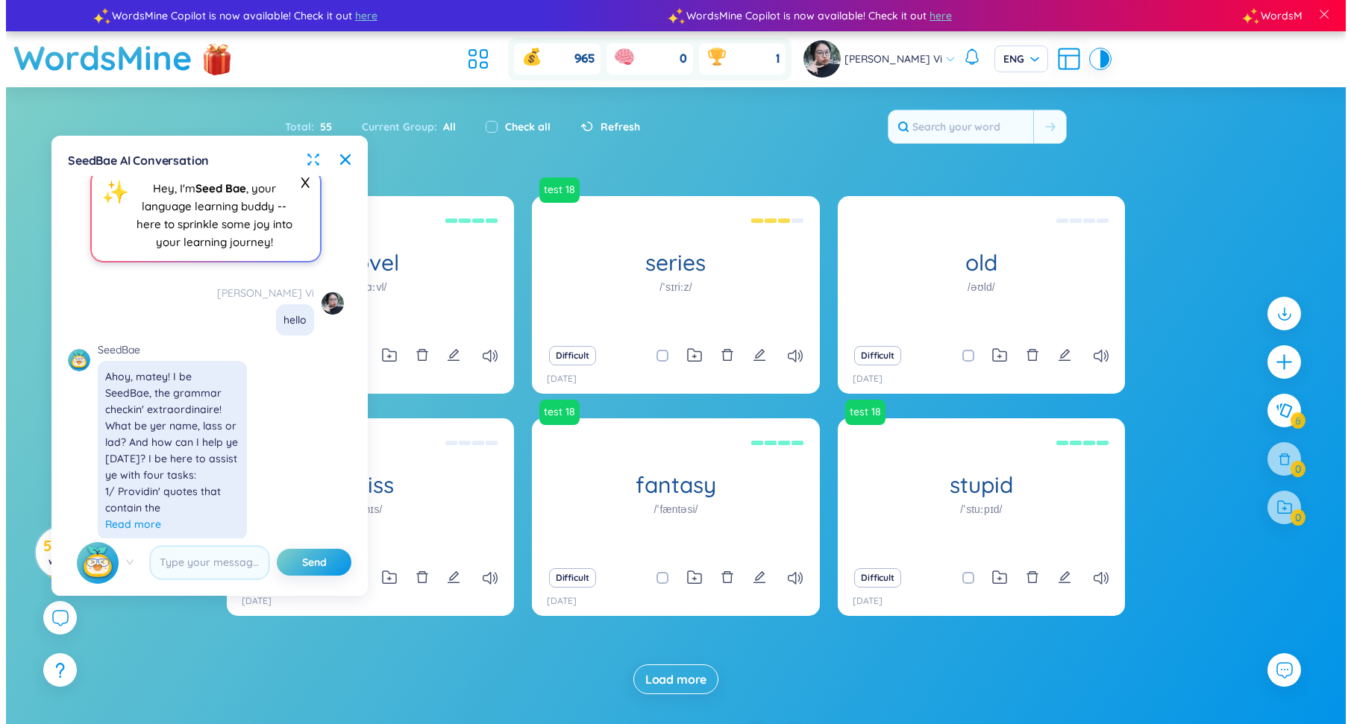
scroll to position [22, 0]
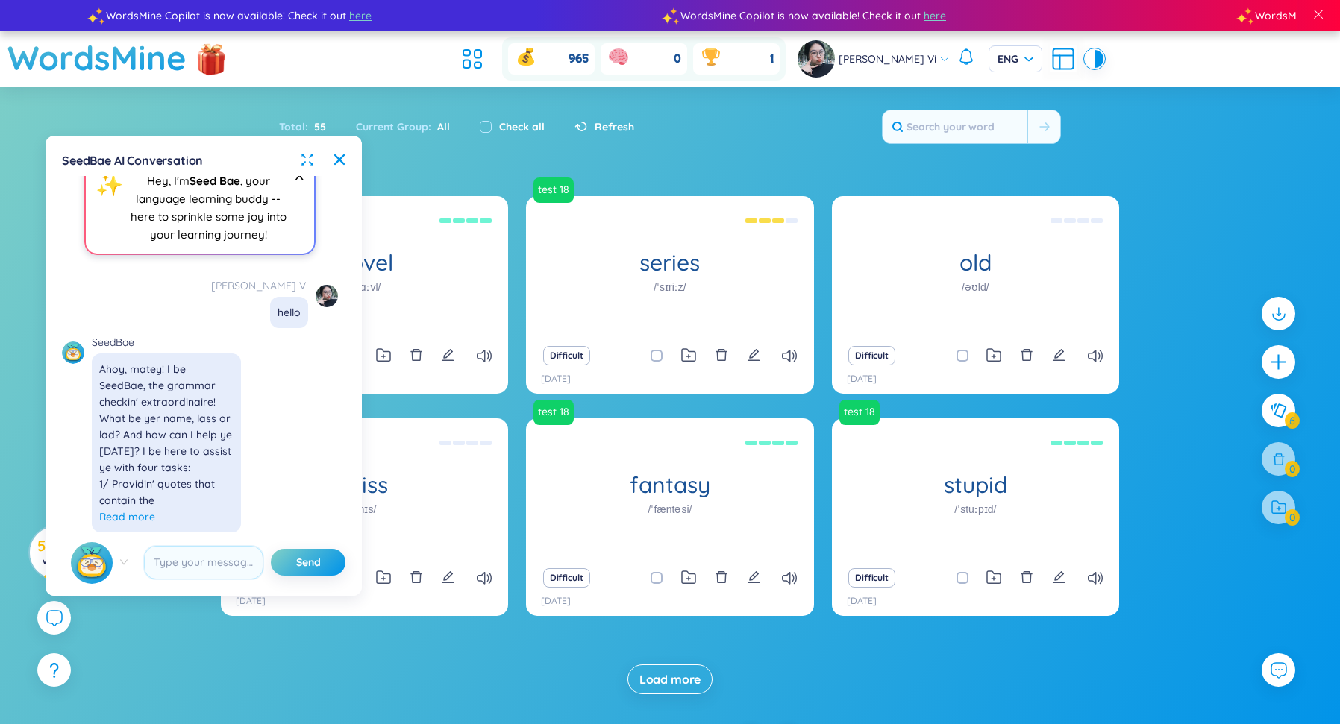
click at [314, 151] on div "SeedBae AI Conversation X ✨ Hey, I'm Seed Bae , your language learning buddy --…" at bounding box center [203, 366] width 298 height 442
click at [311, 158] on icon "fullscreen" at bounding box center [307, 159] width 15 height 15
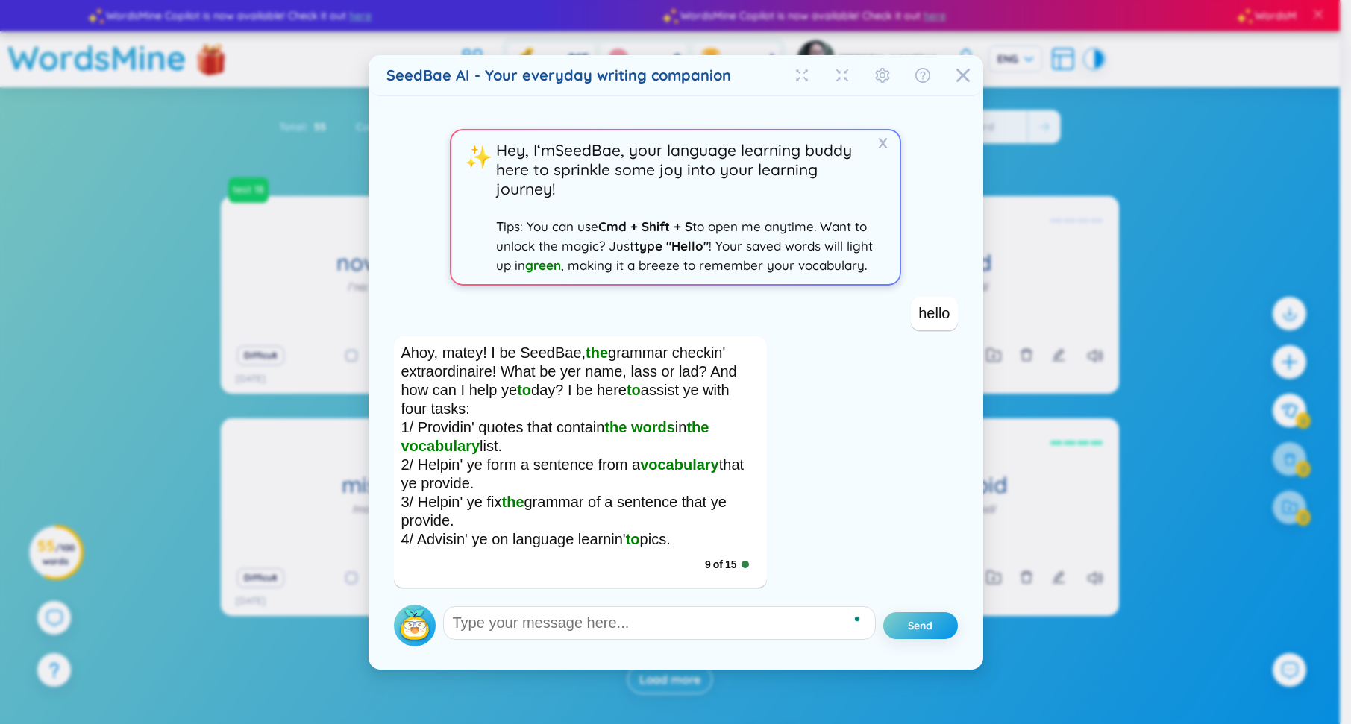
click at [414, 607] on img at bounding box center [415, 626] width 42 height 42
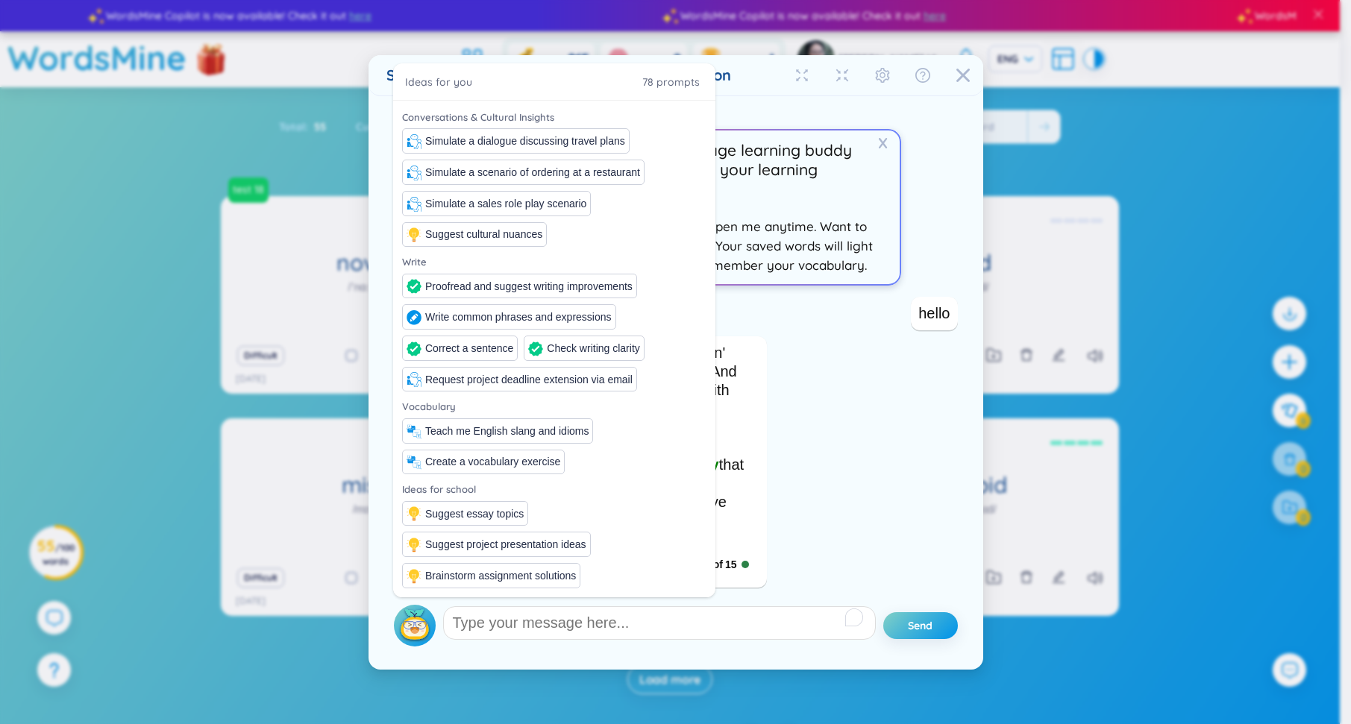
click at [281, 137] on div "SeedBae AI - Your everyday writing companion X ✨ Hey, I‘m SeedBae , your langua…" at bounding box center [675, 362] width 1351 height 724
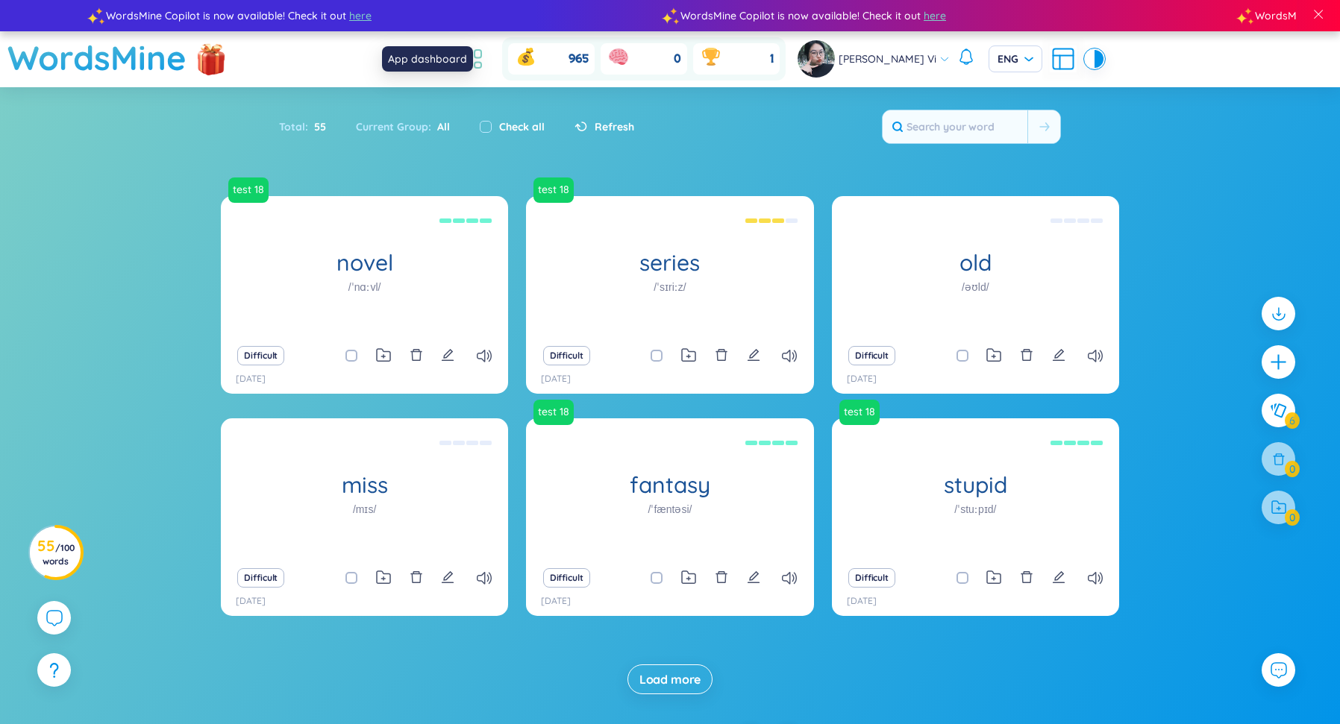
click at [486, 50] on icon at bounding box center [472, 59] width 27 height 27
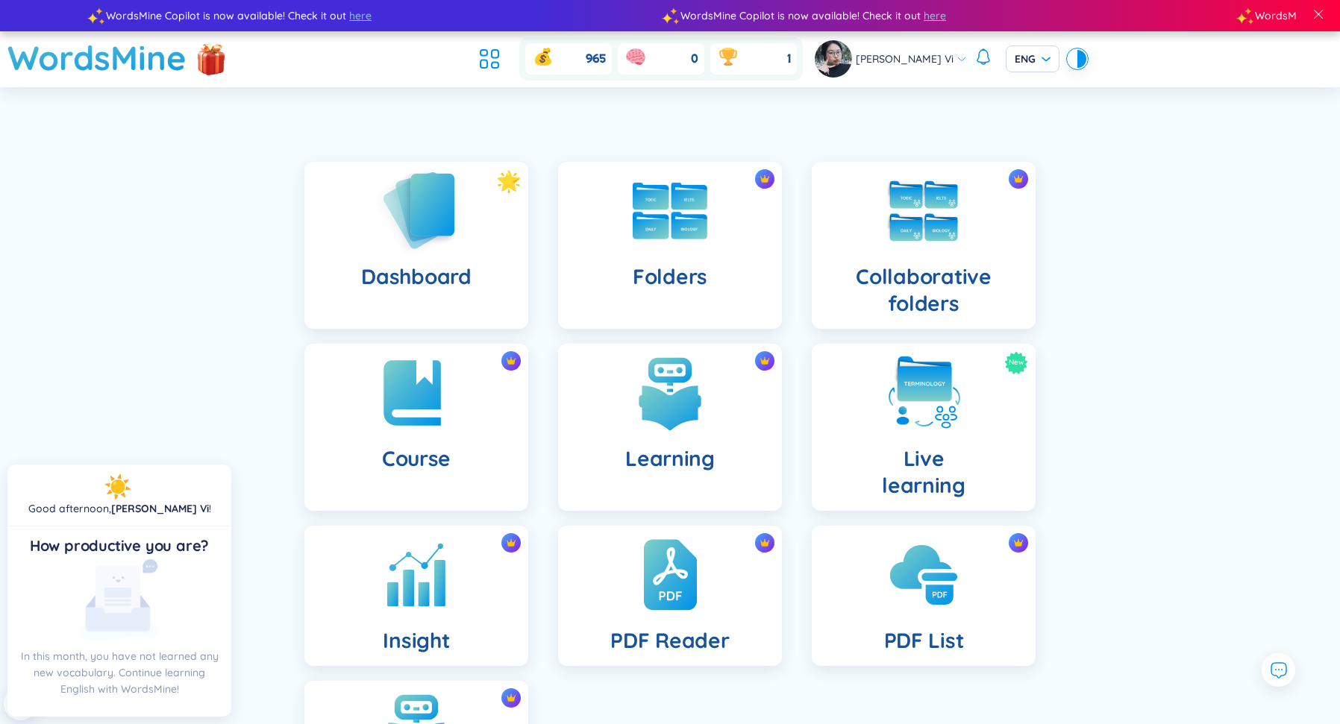
click at [464, 292] on div "Dashboard" at bounding box center [416, 245] width 224 height 167
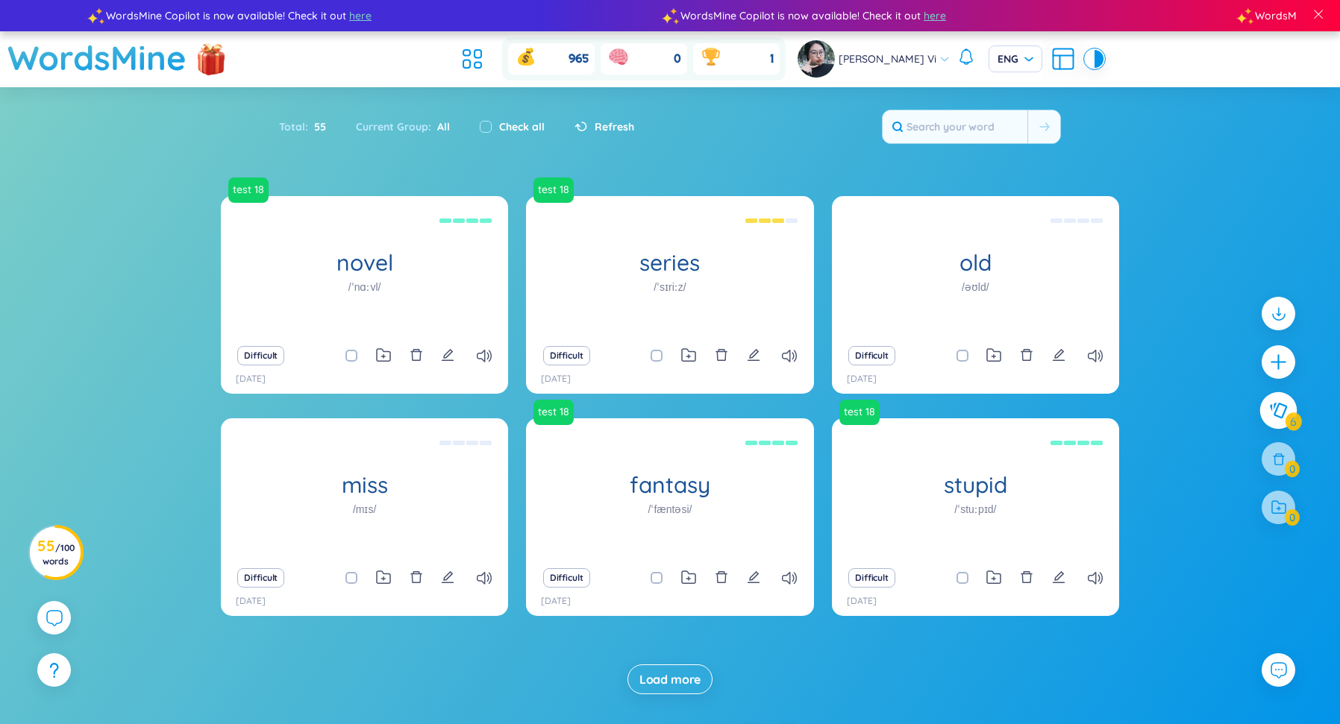
click at [1274, 420] on button at bounding box center [1278, 410] width 37 height 37
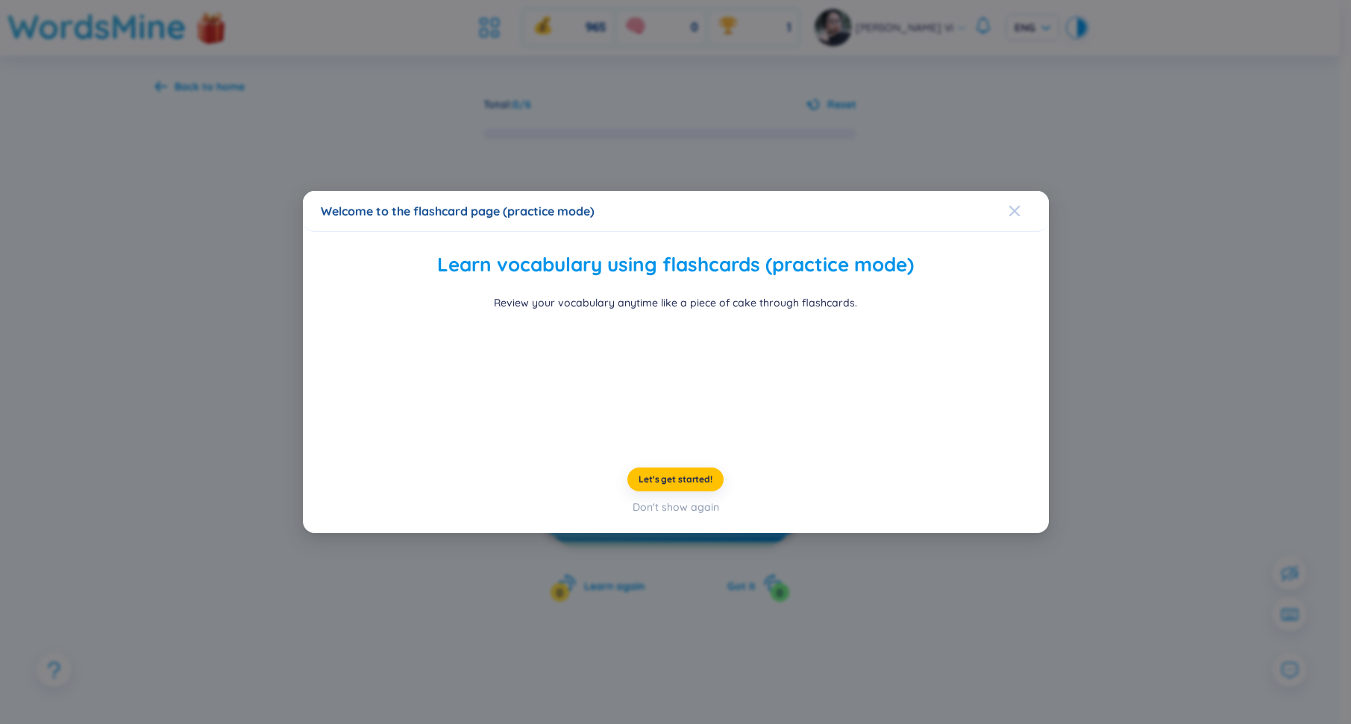
click at [1022, 191] on span "Close" at bounding box center [1029, 211] width 40 height 40
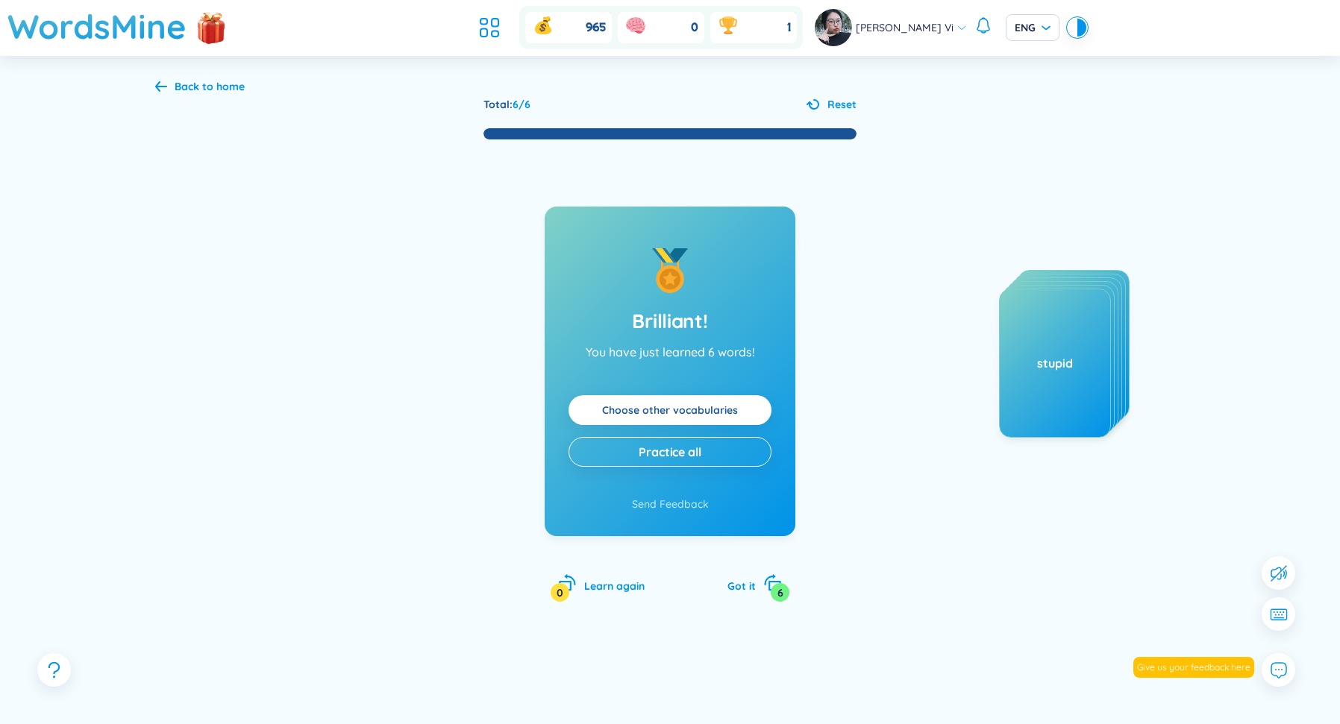
click at [738, 414] on link "Choose other vocabularies" at bounding box center [670, 410] width 136 height 16
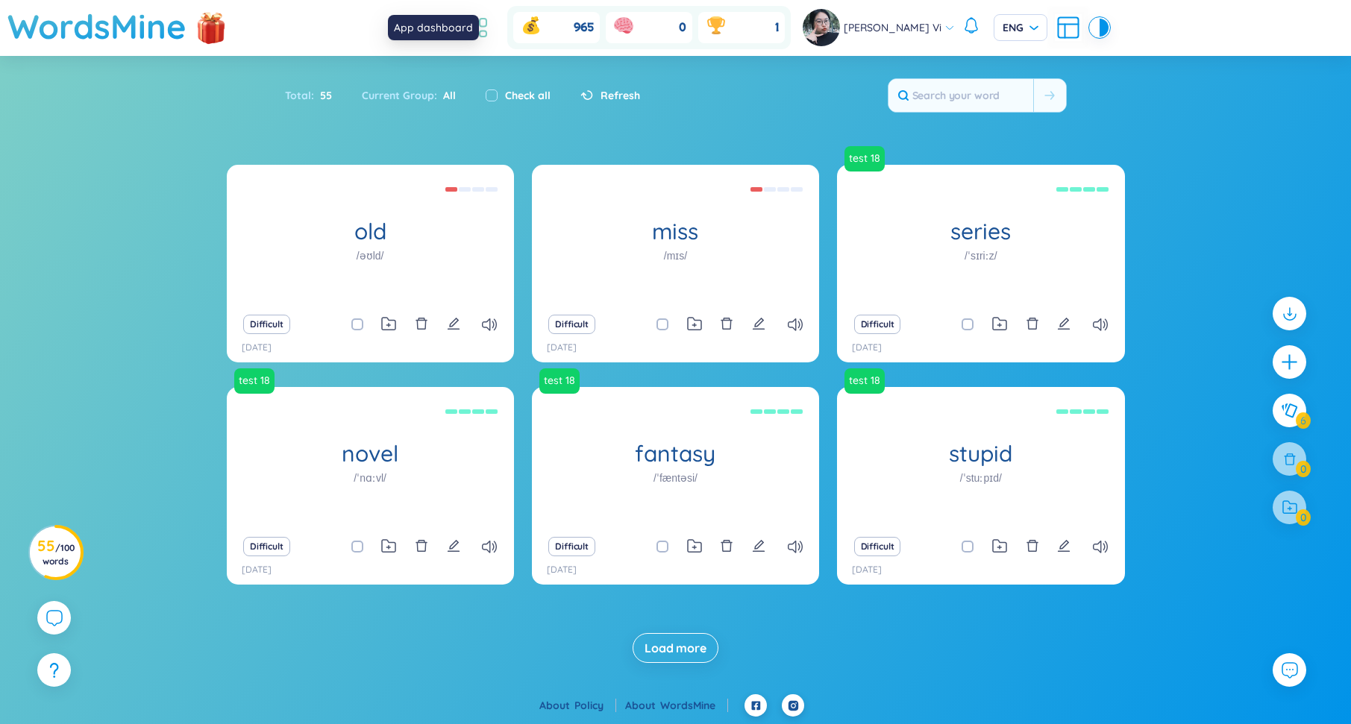
click at [491, 38] on icon at bounding box center [477, 27] width 27 height 27
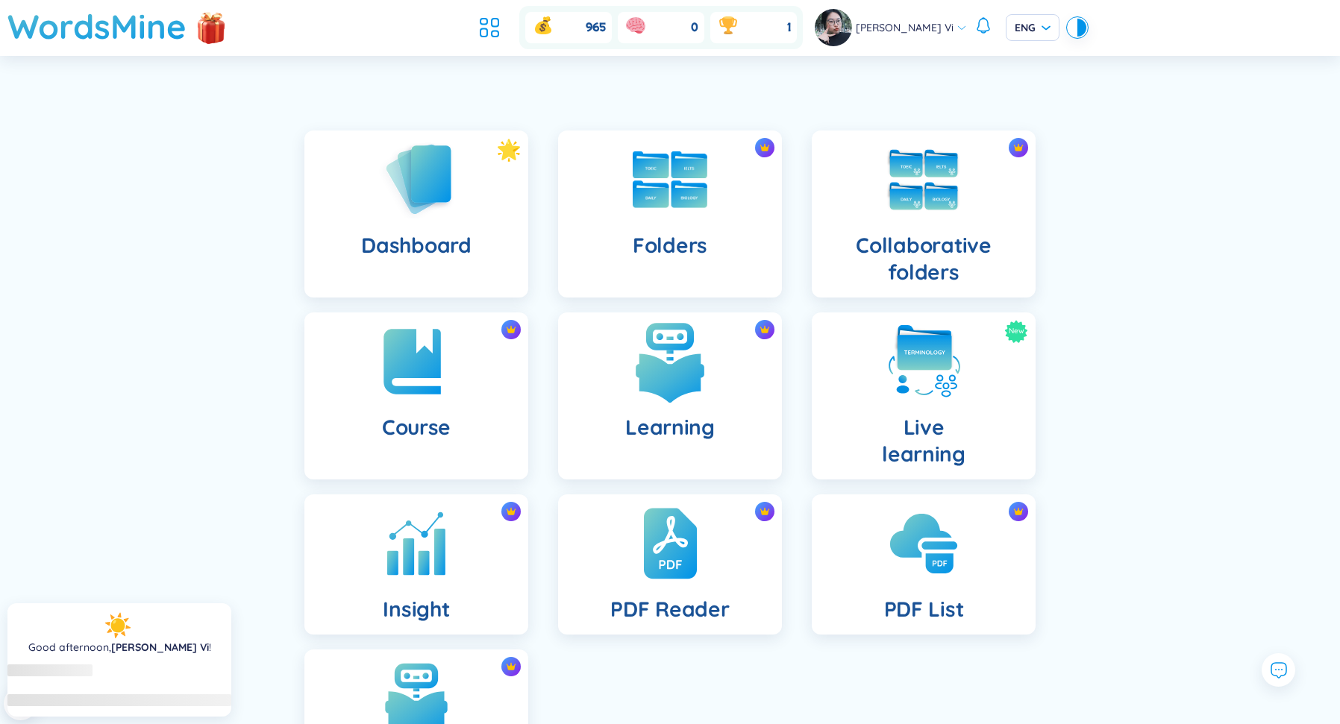
click at [636, 368] on img at bounding box center [670, 362] width 82 height 82
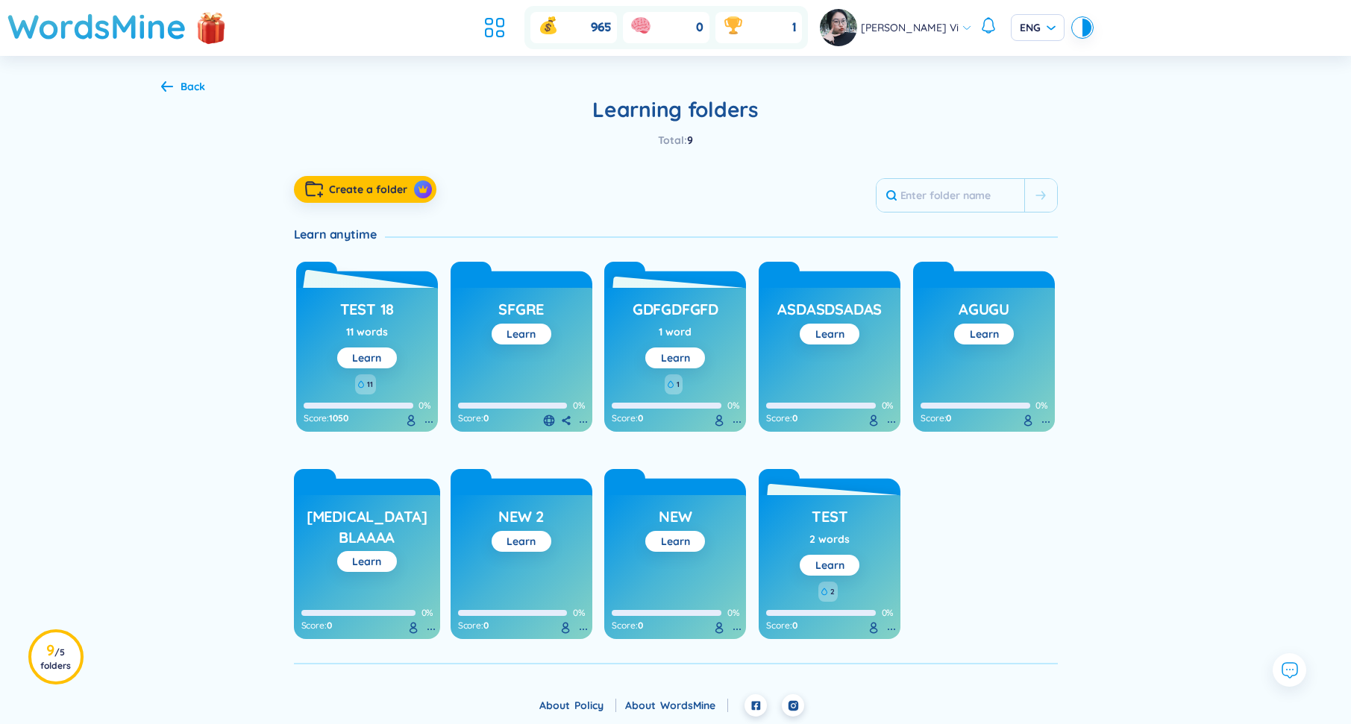
click at [396, 319] on div "test 18 11 words Learn" at bounding box center [367, 331] width 60 height 73
click at [377, 351] on link "Learn" at bounding box center [366, 357] width 29 height 13
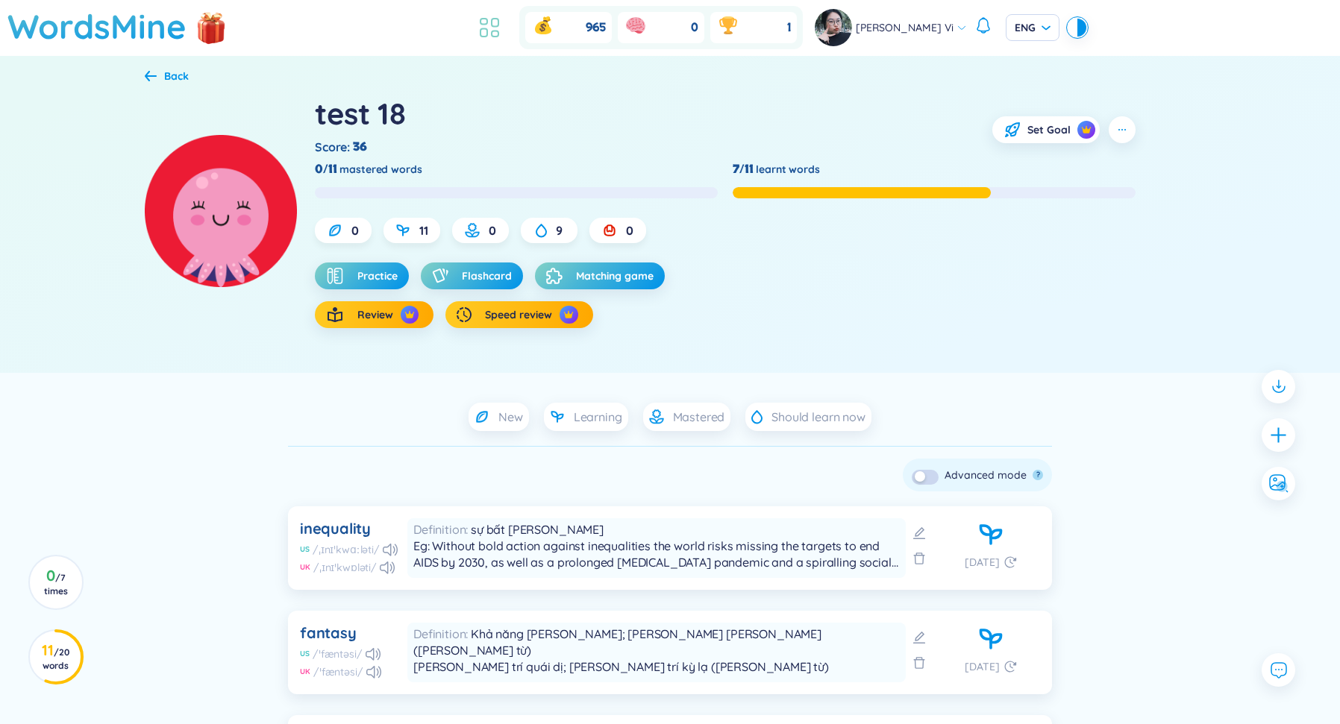
click at [503, 33] on icon at bounding box center [489, 27] width 27 height 27
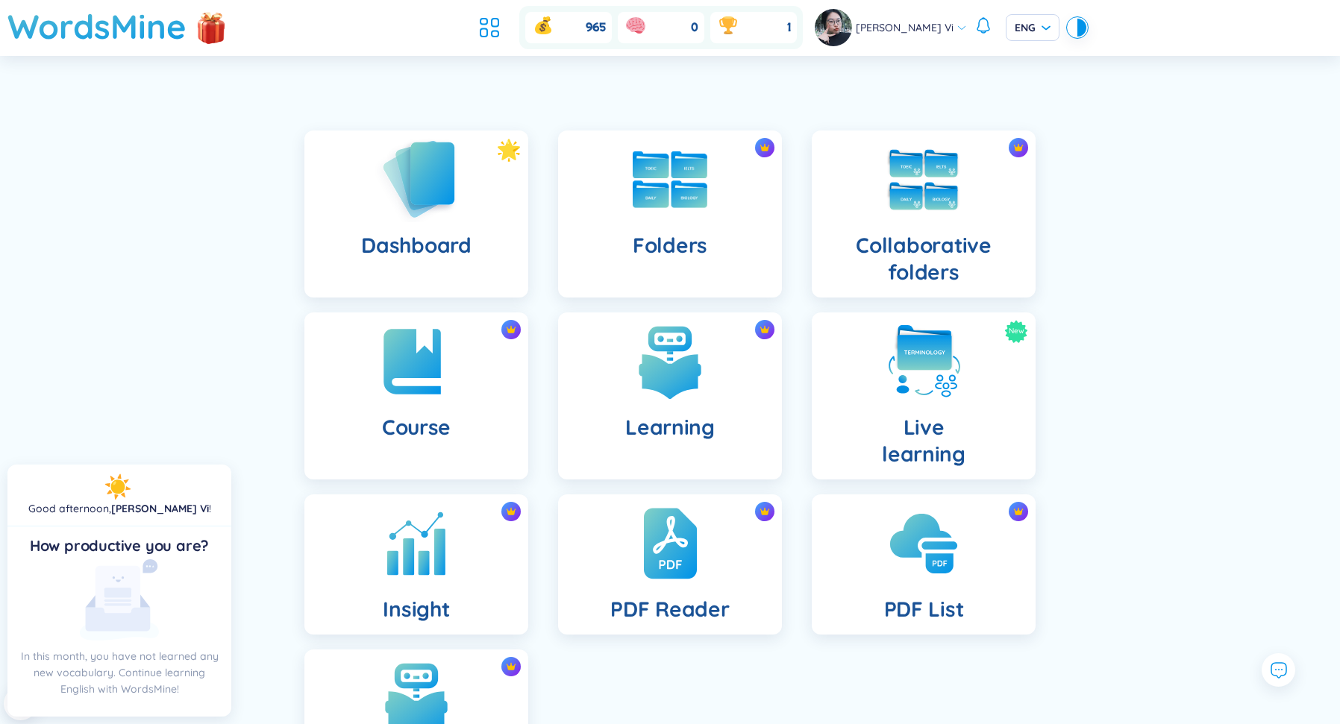
click at [418, 218] on img at bounding box center [416, 179] width 82 height 85
